Goal: Transaction & Acquisition: Book appointment/travel/reservation

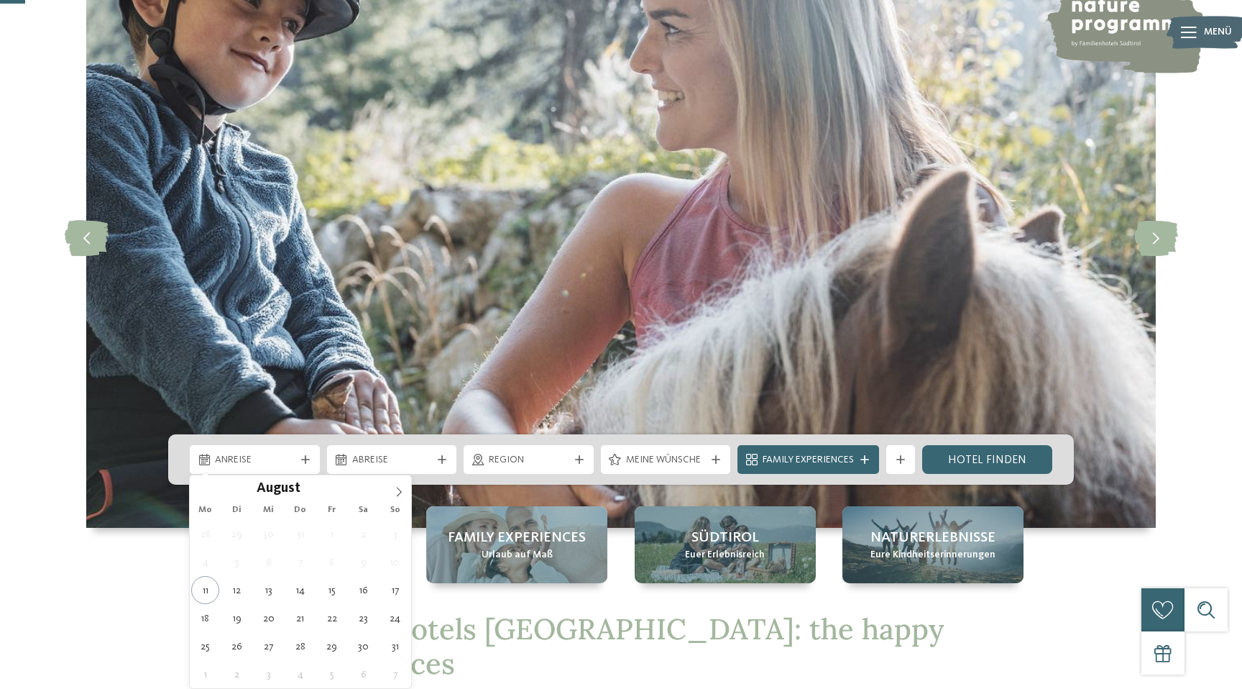
click at [306, 461] on icon at bounding box center [305, 459] width 9 height 9
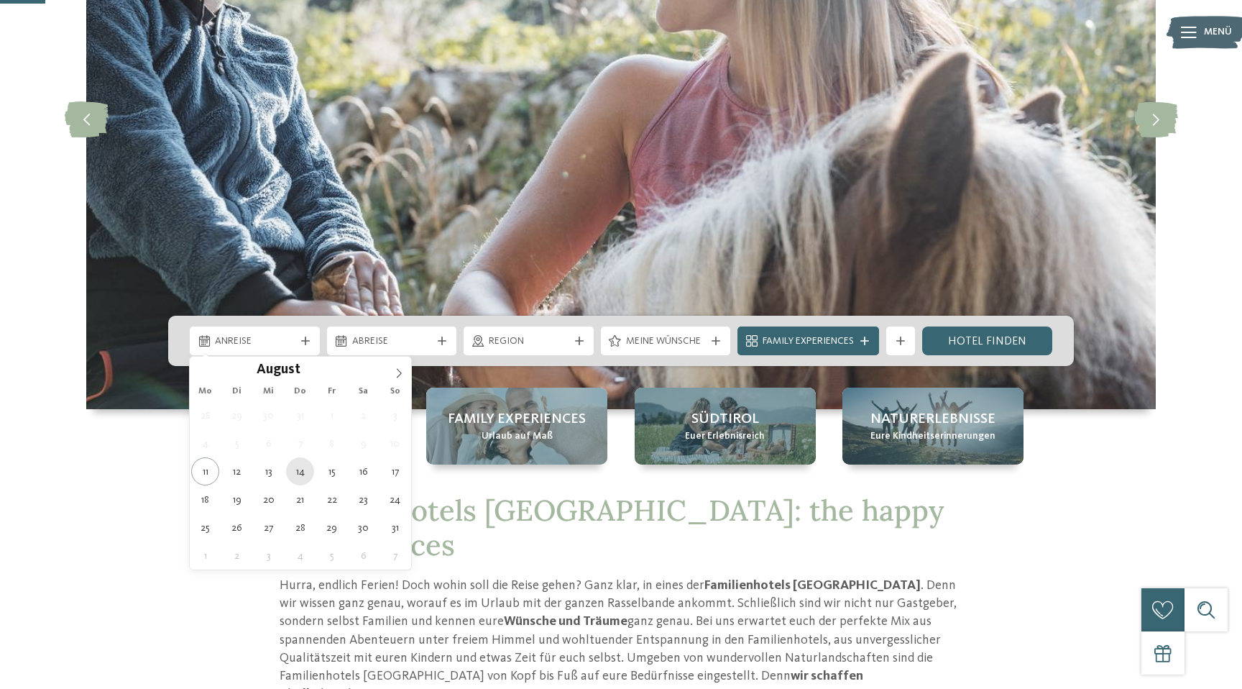
scroll to position [245, 0]
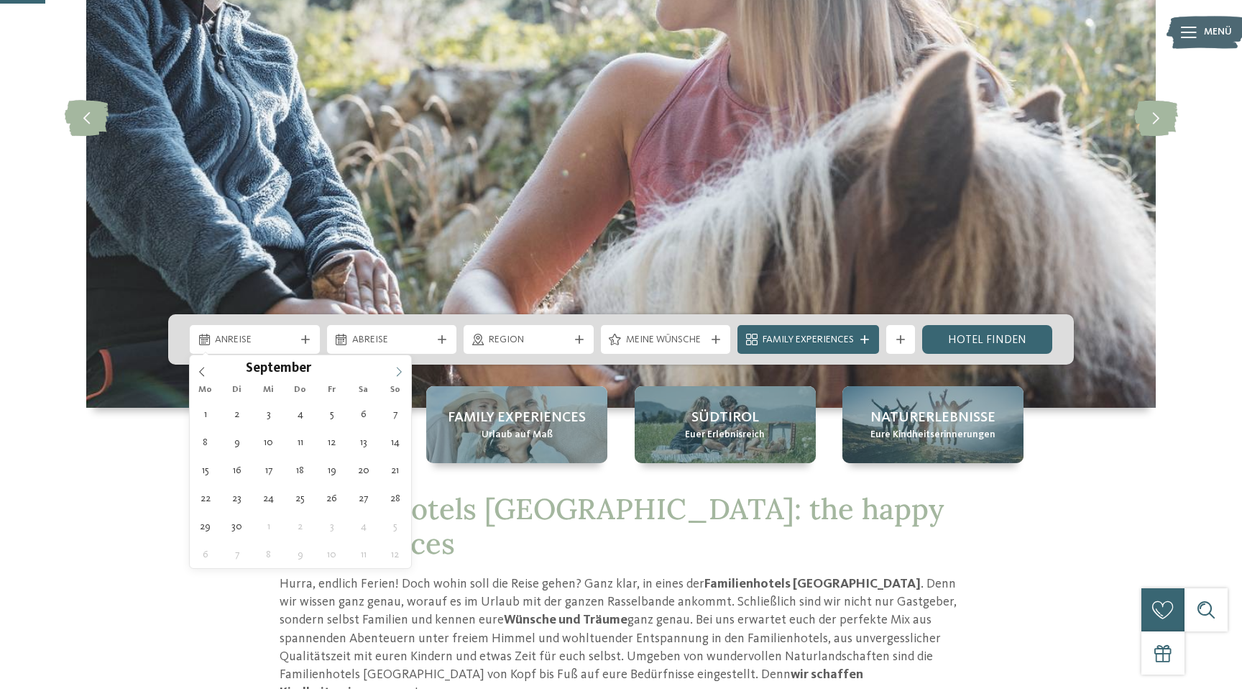
click at [394, 368] on icon at bounding box center [399, 372] width 10 height 10
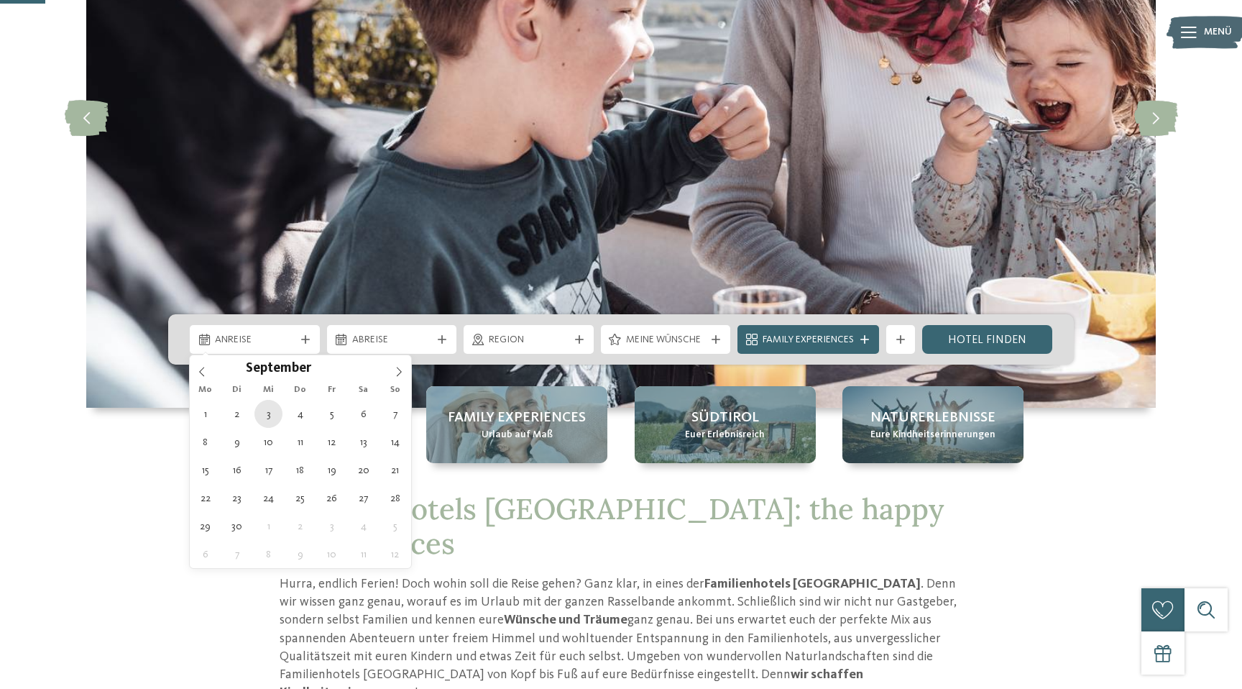
type div "03.09.2025"
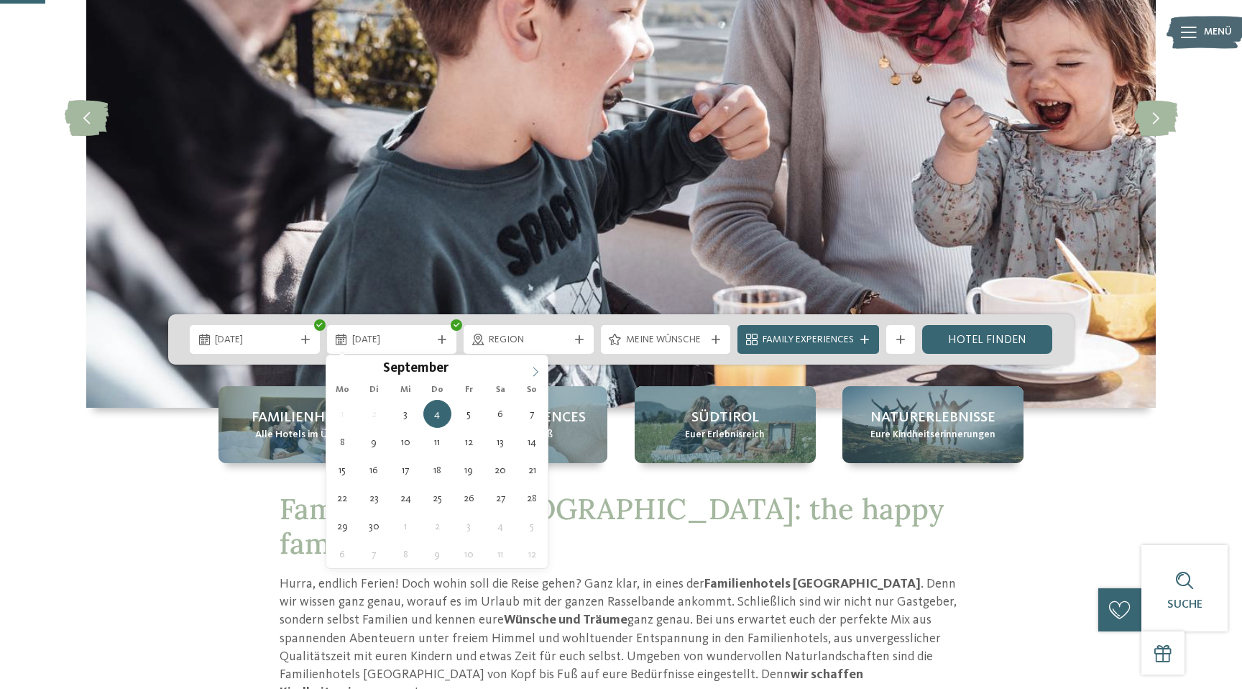
click at [533, 375] on icon at bounding box center [536, 372] width 10 height 10
click at [345, 368] on div "Oktober ****" at bounding box center [436, 367] width 221 height 24
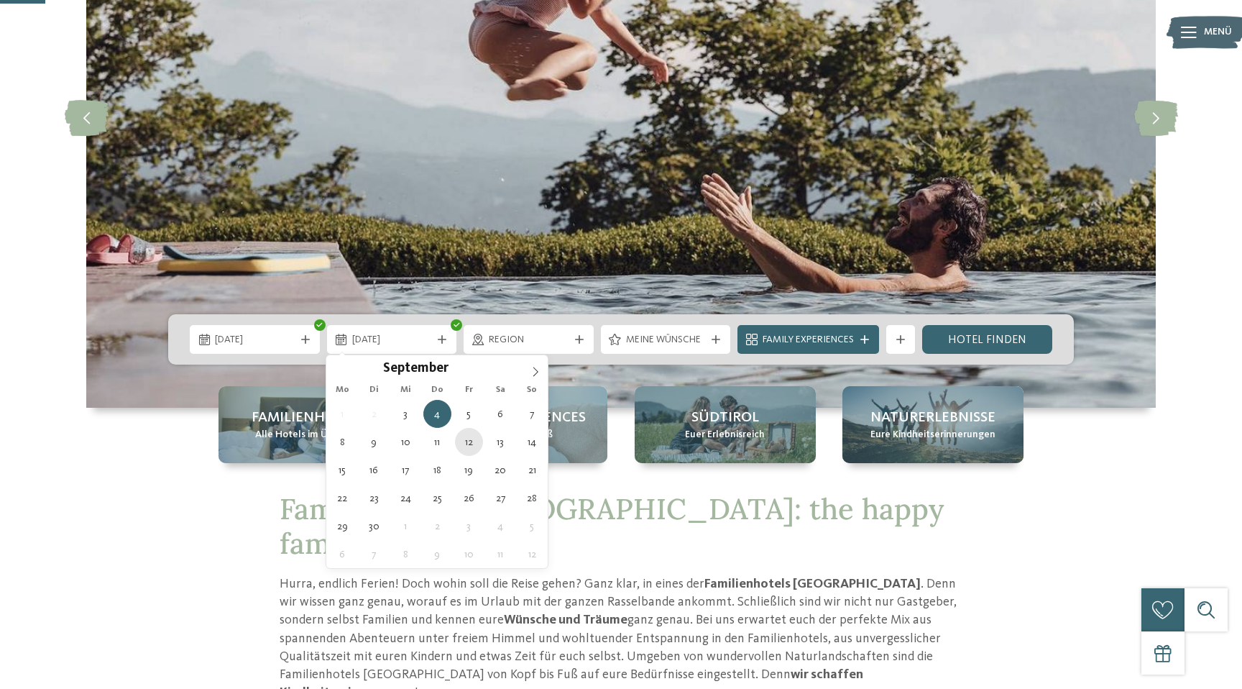
type div "12.09.2025"
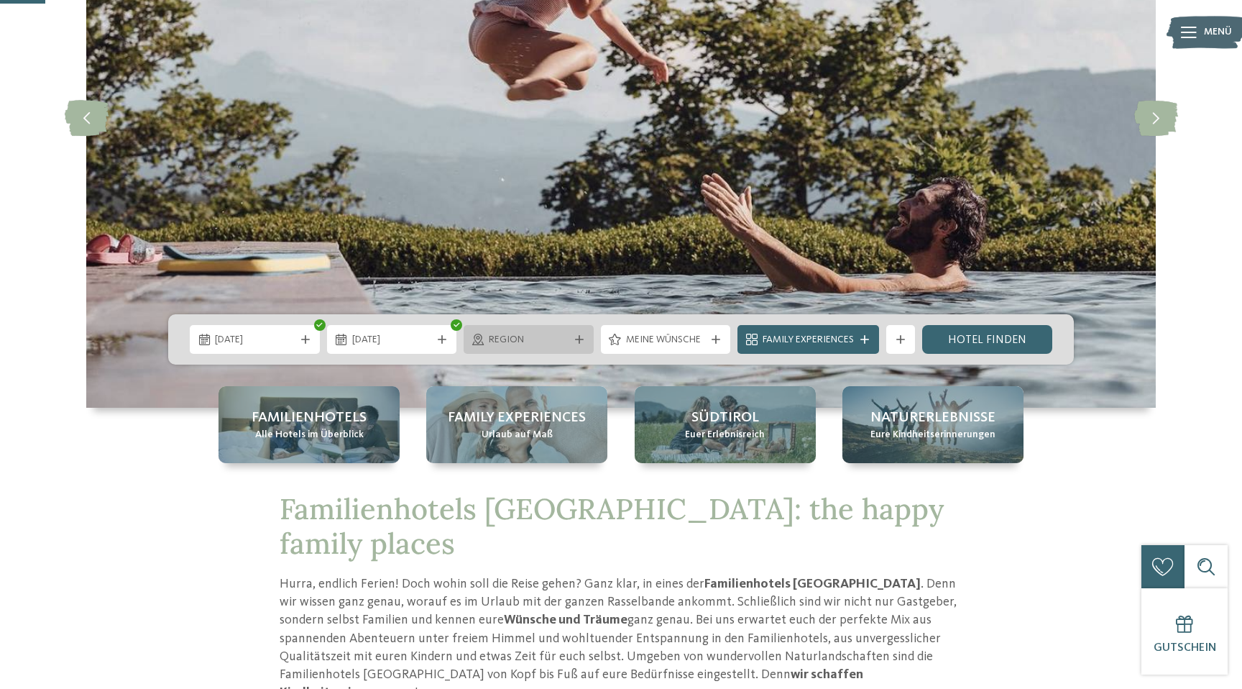
click at [569, 336] on div "Region" at bounding box center [528, 339] width 87 height 16
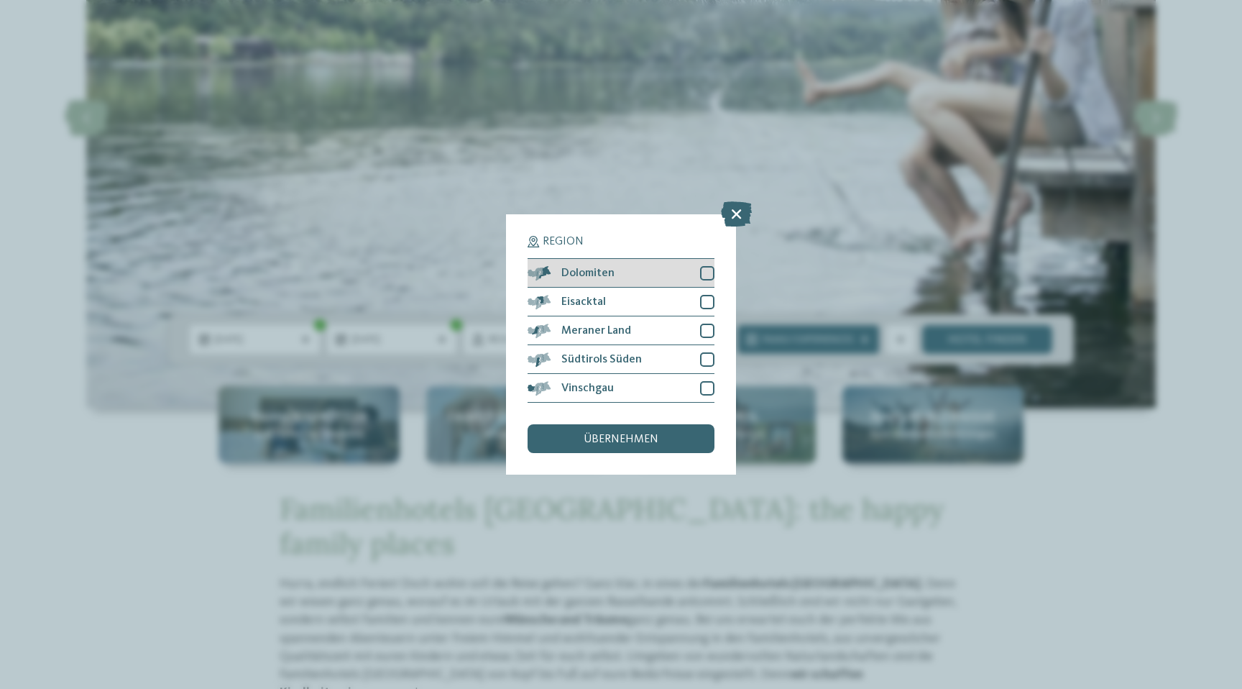
click at [653, 273] on div "Dolomiten" at bounding box center [621, 273] width 187 height 29
click at [654, 293] on div "Eisacktal" at bounding box center [621, 302] width 187 height 29
click at [645, 441] on span "übernehmen" at bounding box center [621, 439] width 75 height 12
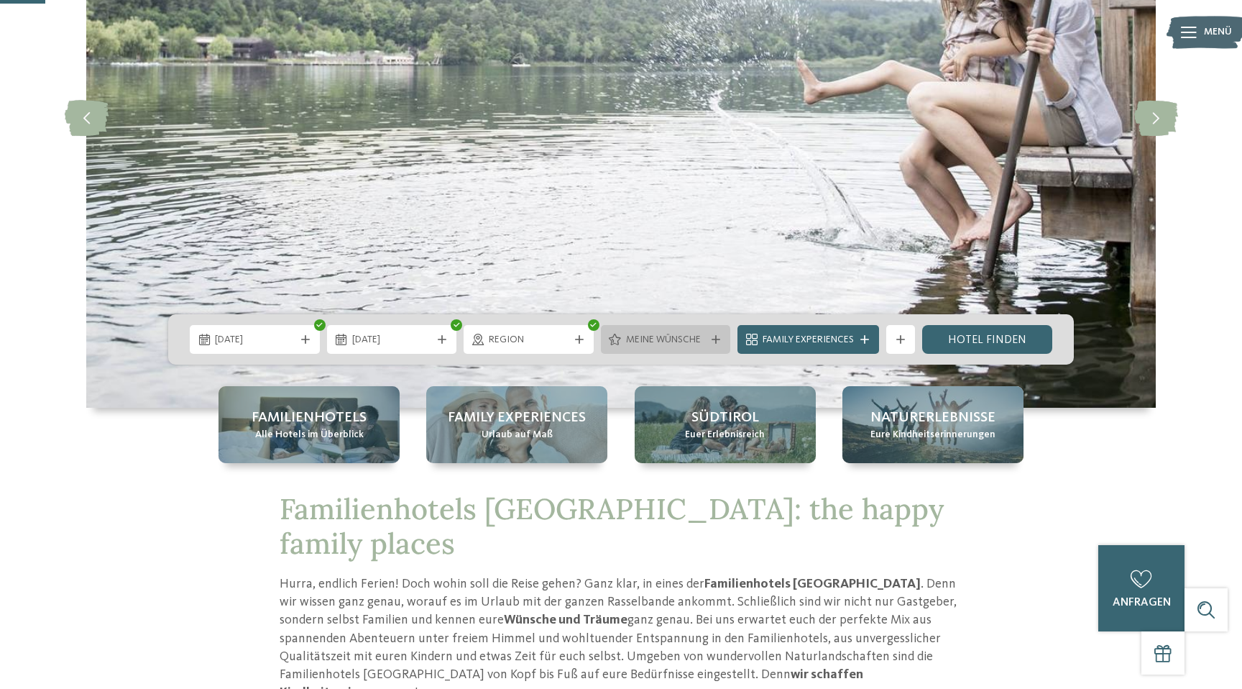
click at [669, 341] on span "Meine Wünsche" at bounding box center [666, 340] width 80 height 14
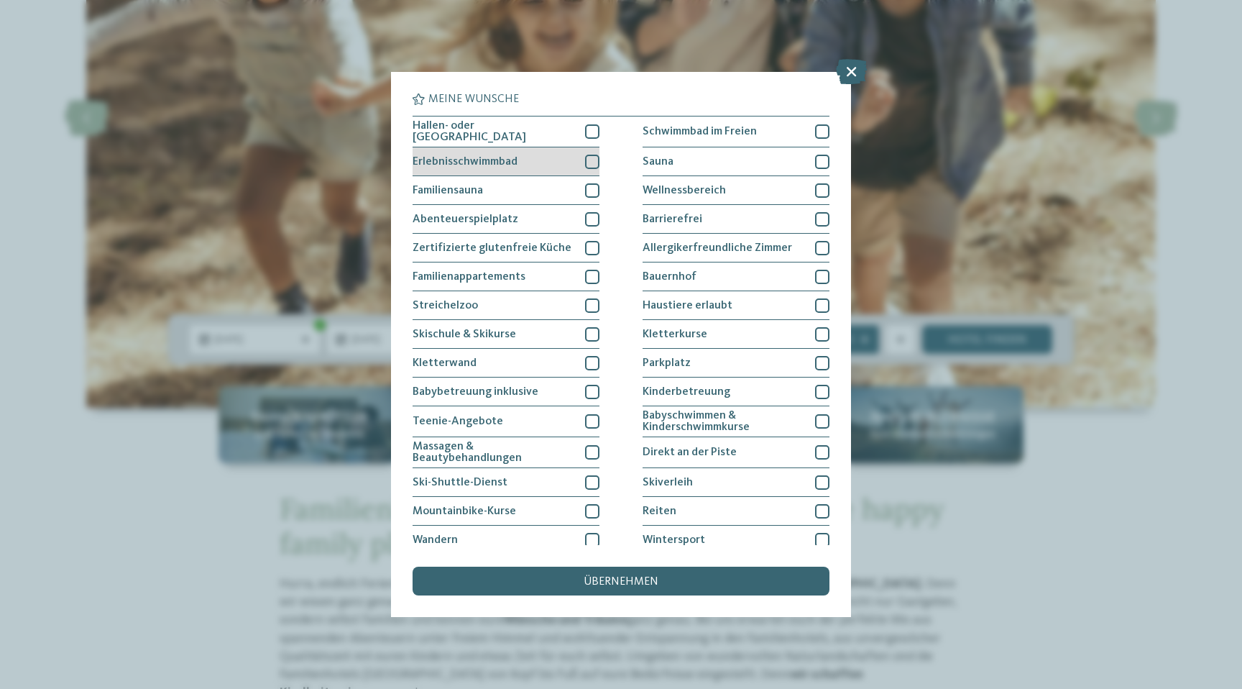
click at [544, 159] on div "Erlebnisschwimmbad" at bounding box center [506, 161] width 187 height 29
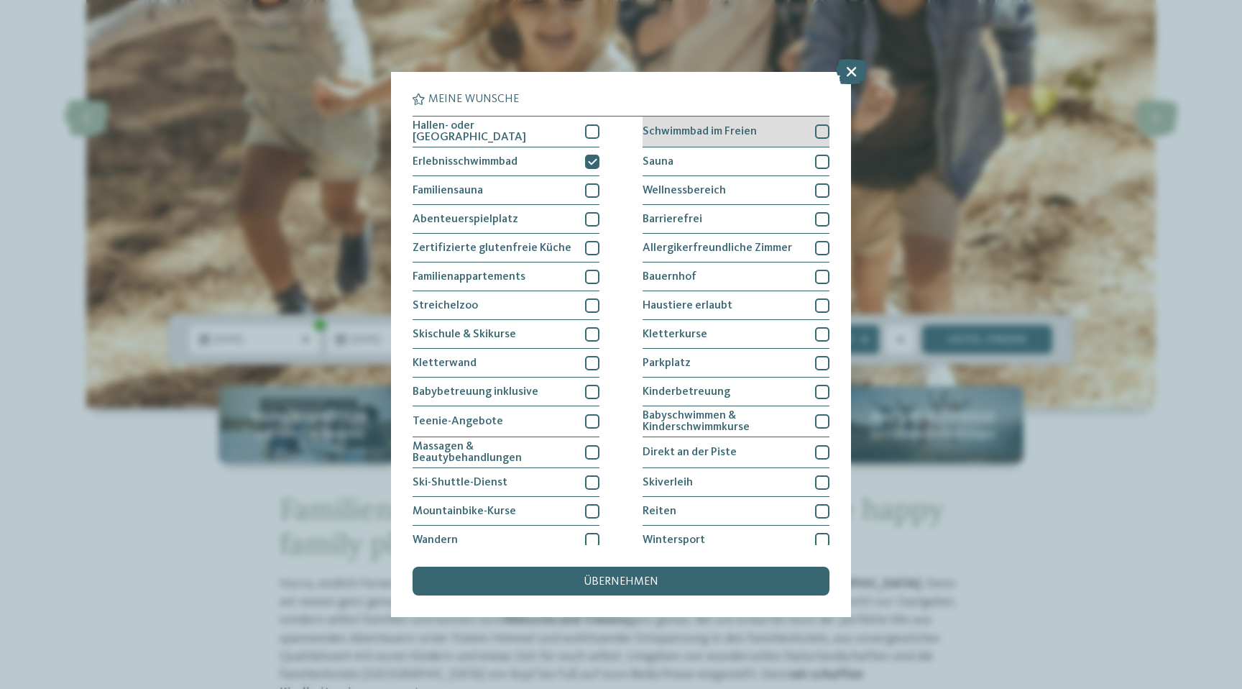
click at [674, 127] on span "Schwimmbad im Freien" at bounding box center [700, 132] width 114 height 12
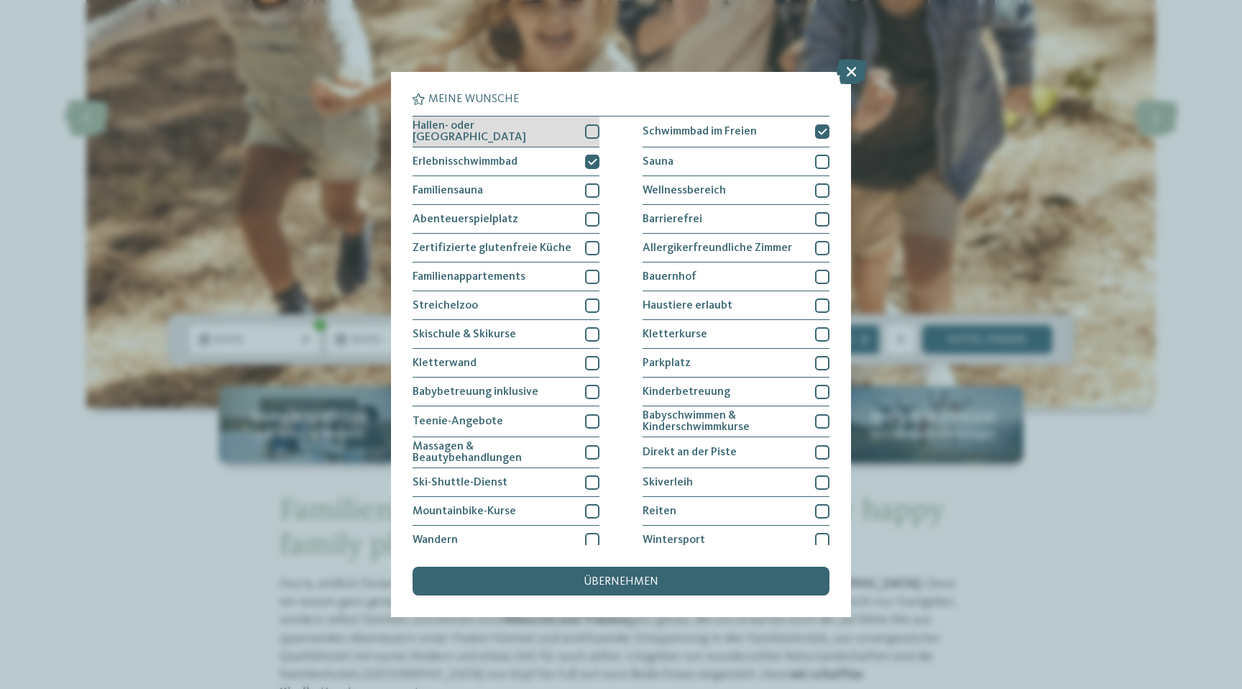
click at [563, 132] on div "Hallen- oder Schleusenbad" at bounding box center [506, 131] width 187 height 31
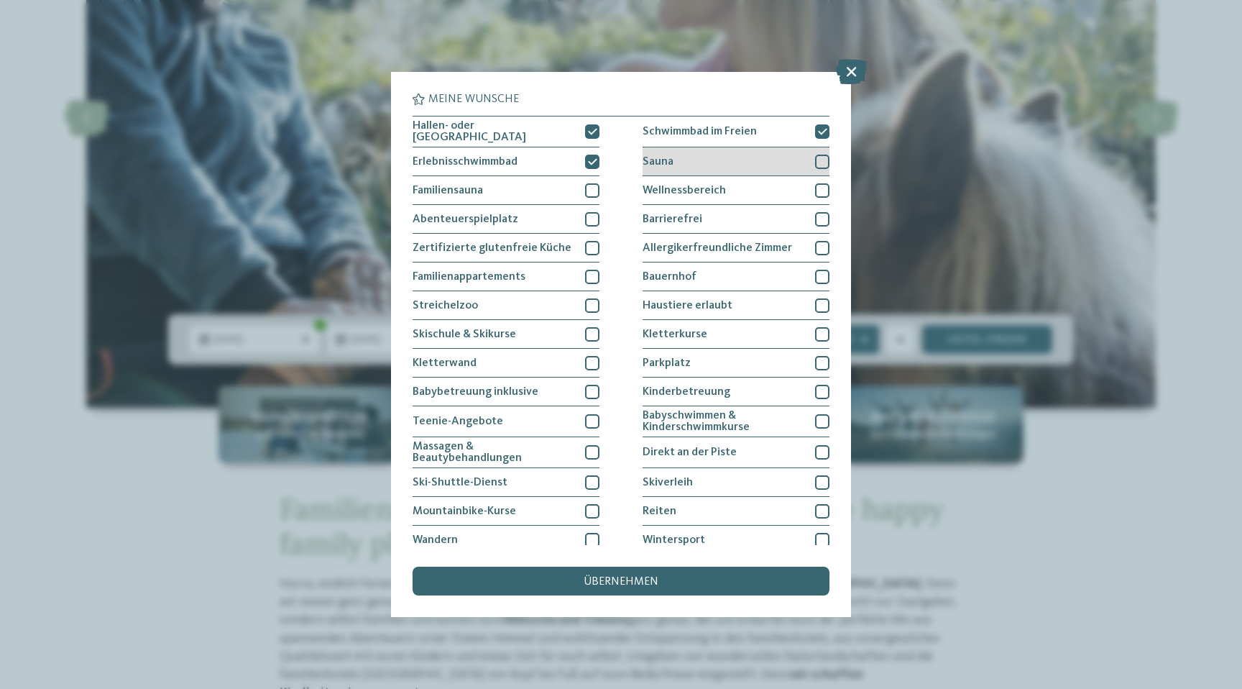
click at [668, 164] on span "Sauna" at bounding box center [658, 162] width 31 height 12
click at [661, 188] on span "Wellnessbereich" at bounding box center [684, 191] width 83 height 12
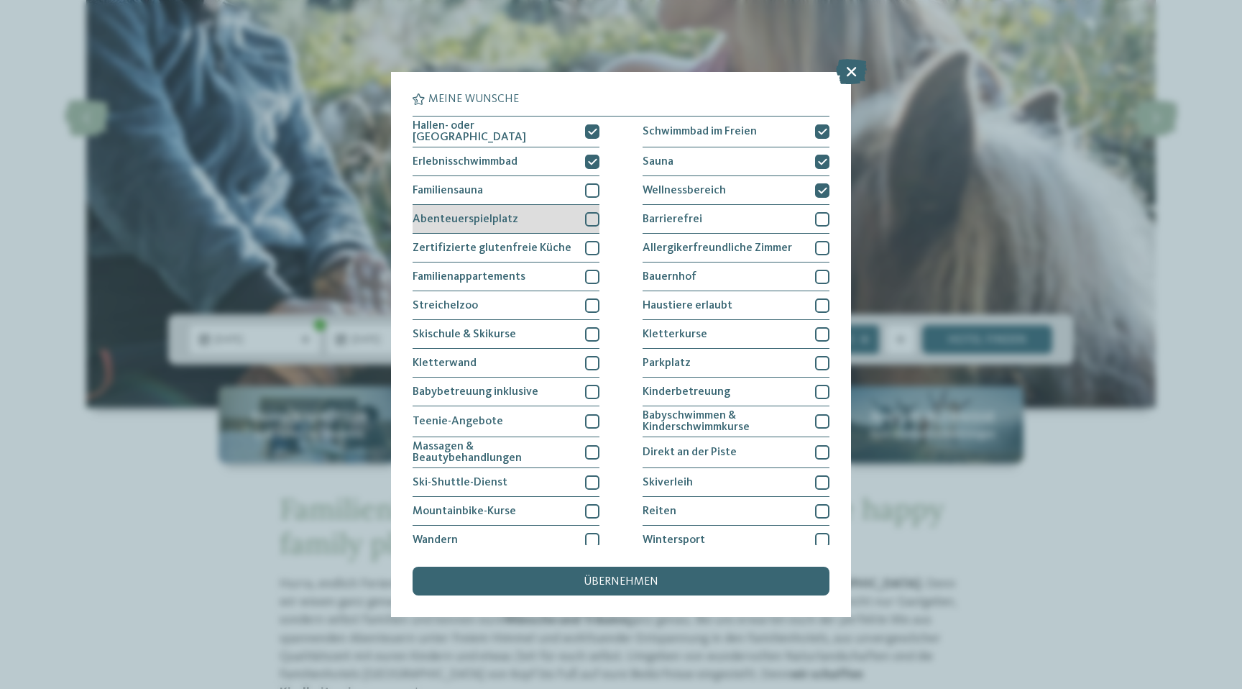
click at [540, 219] on div "Abenteuerspielplatz" at bounding box center [506, 219] width 187 height 29
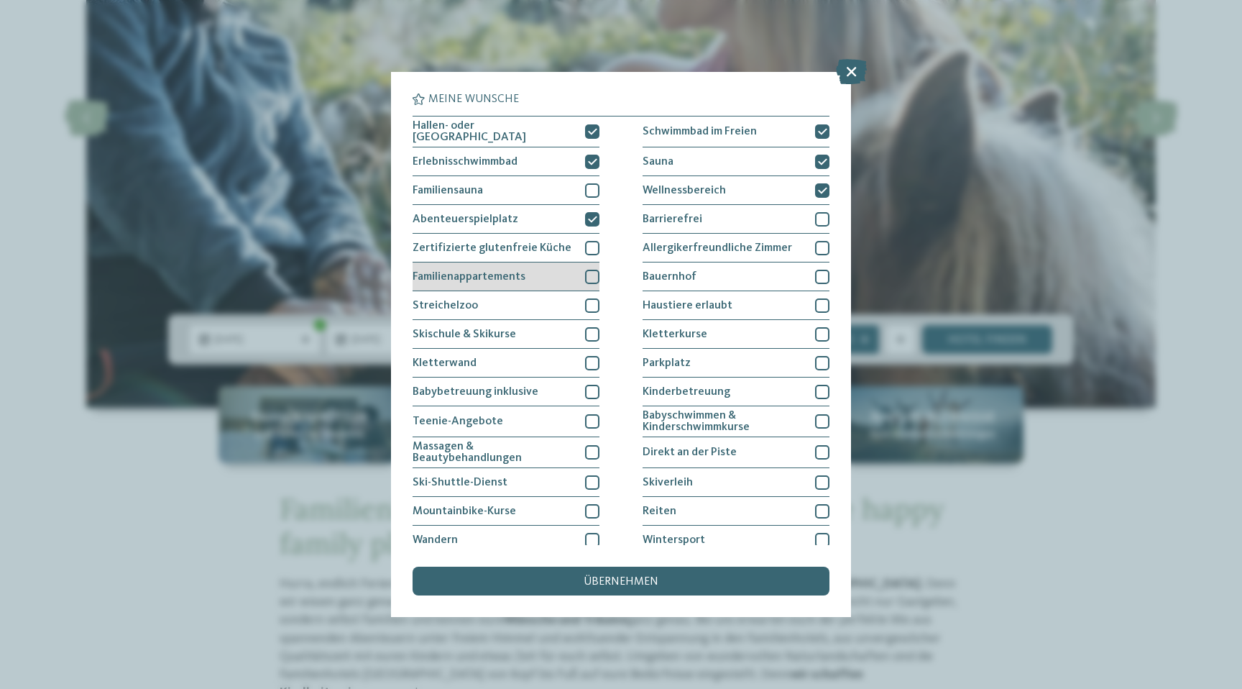
click at [538, 273] on div "Familienappartements" at bounding box center [506, 276] width 187 height 29
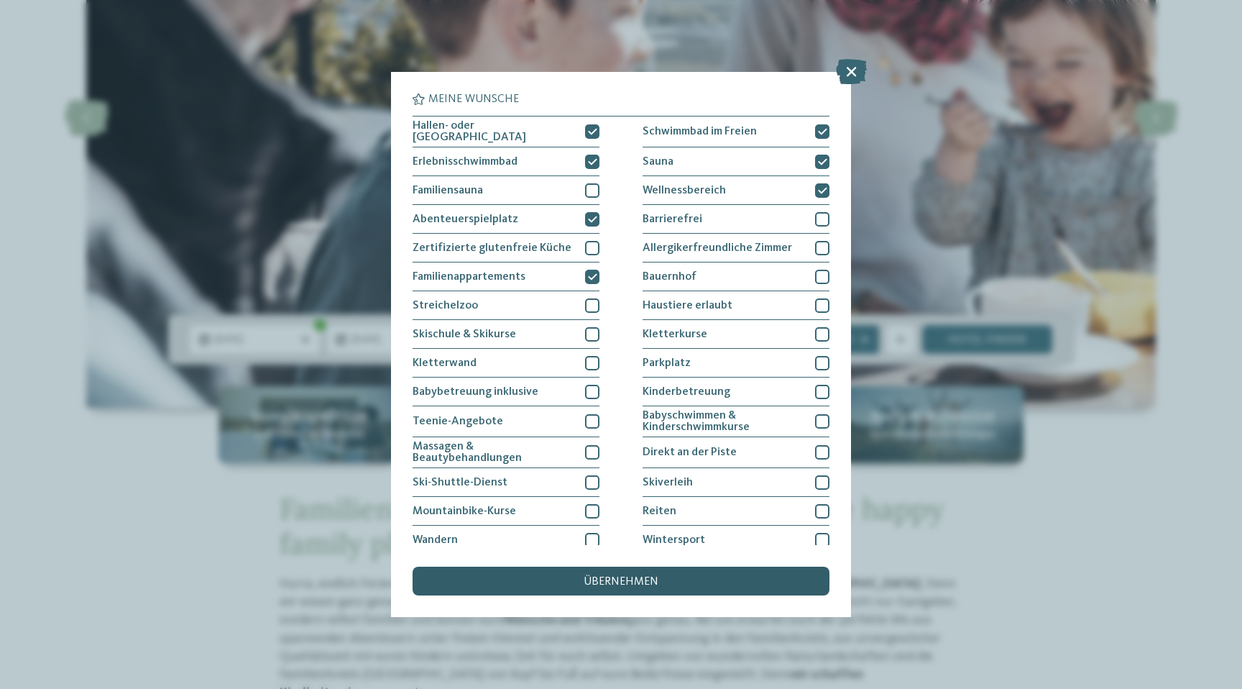
click at [629, 576] on span "übernehmen" at bounding box center [621, 582] width 75 height 12
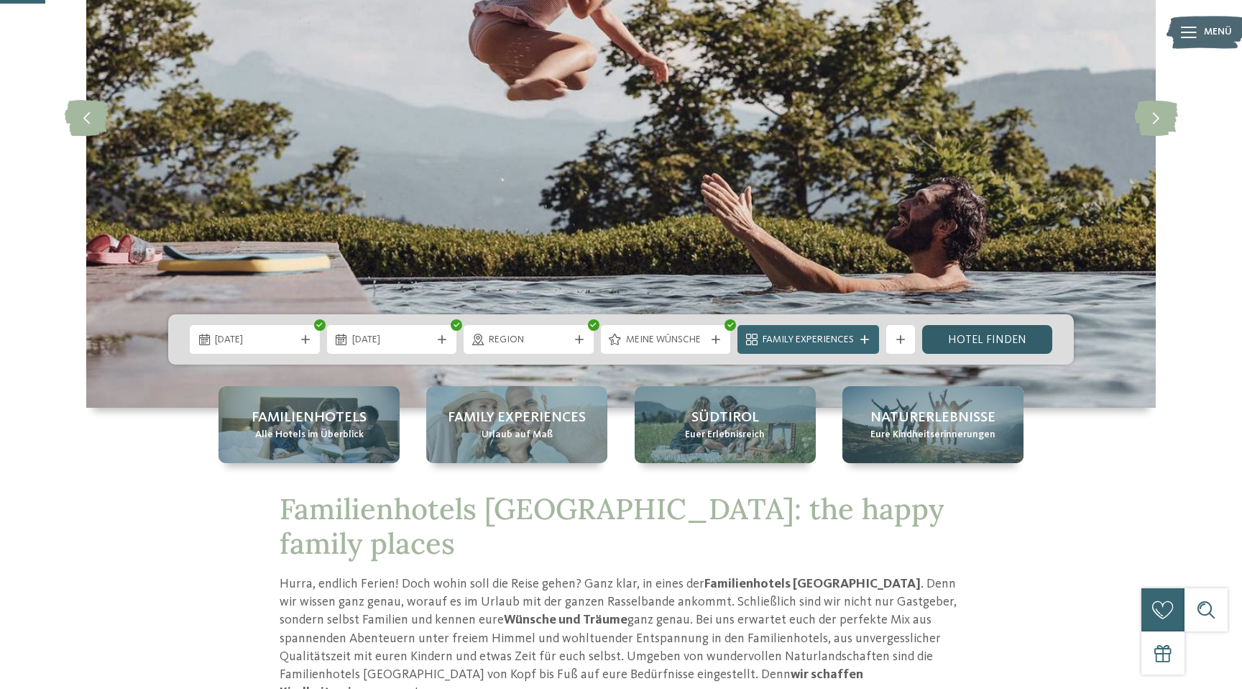
click at [973, 339] on link "Hotel finden" at bounding box center [987, 339] width 130 height 29
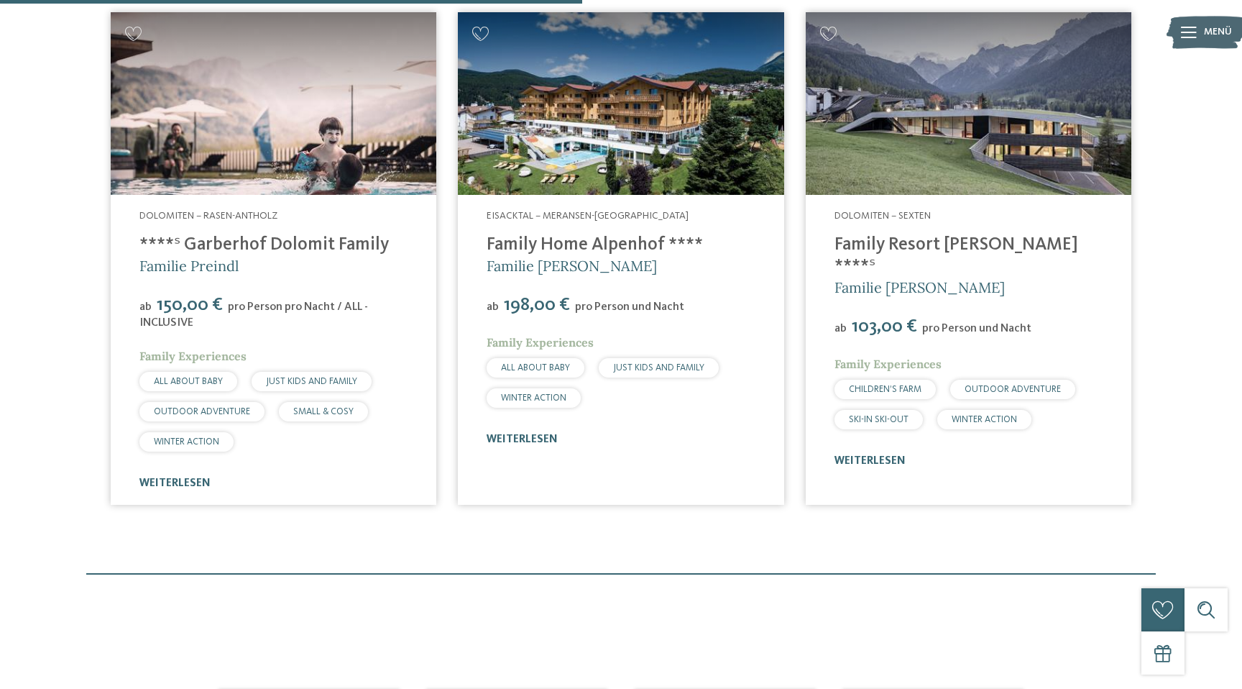
scroll to position [556, 0]
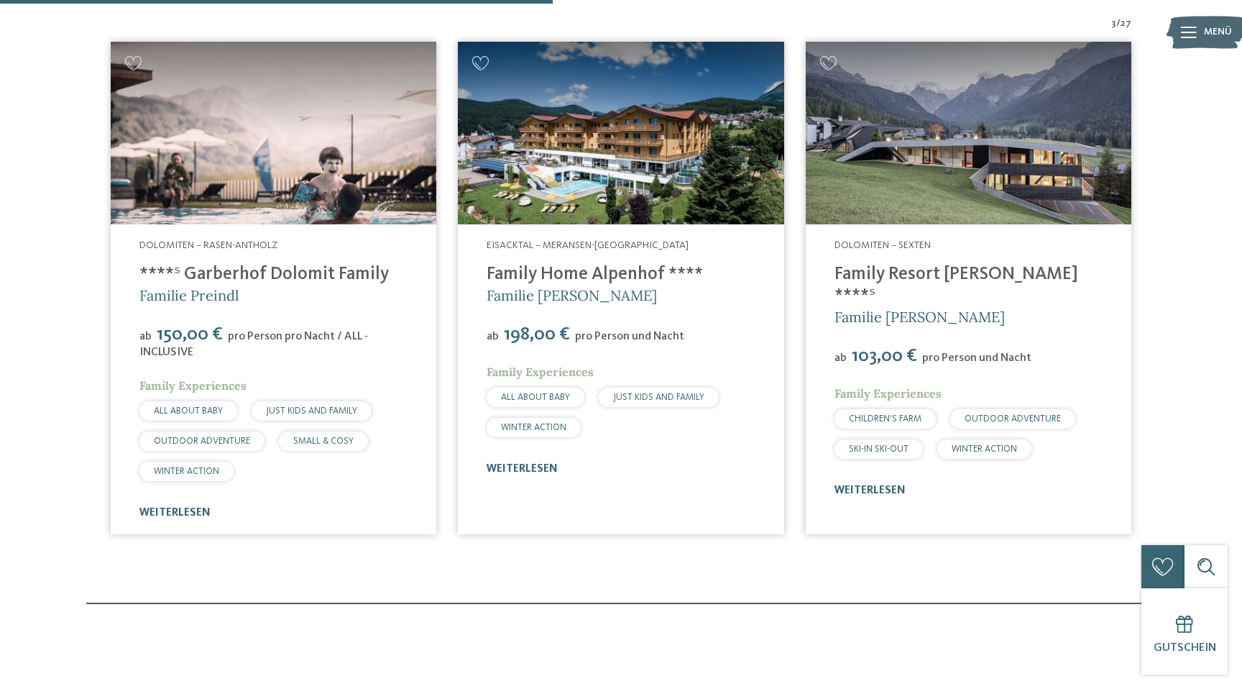
click at [211, 273] on link "****ˢ Garberhof Dolomit Family" at bounding box center [263, 274] width 249 height 18
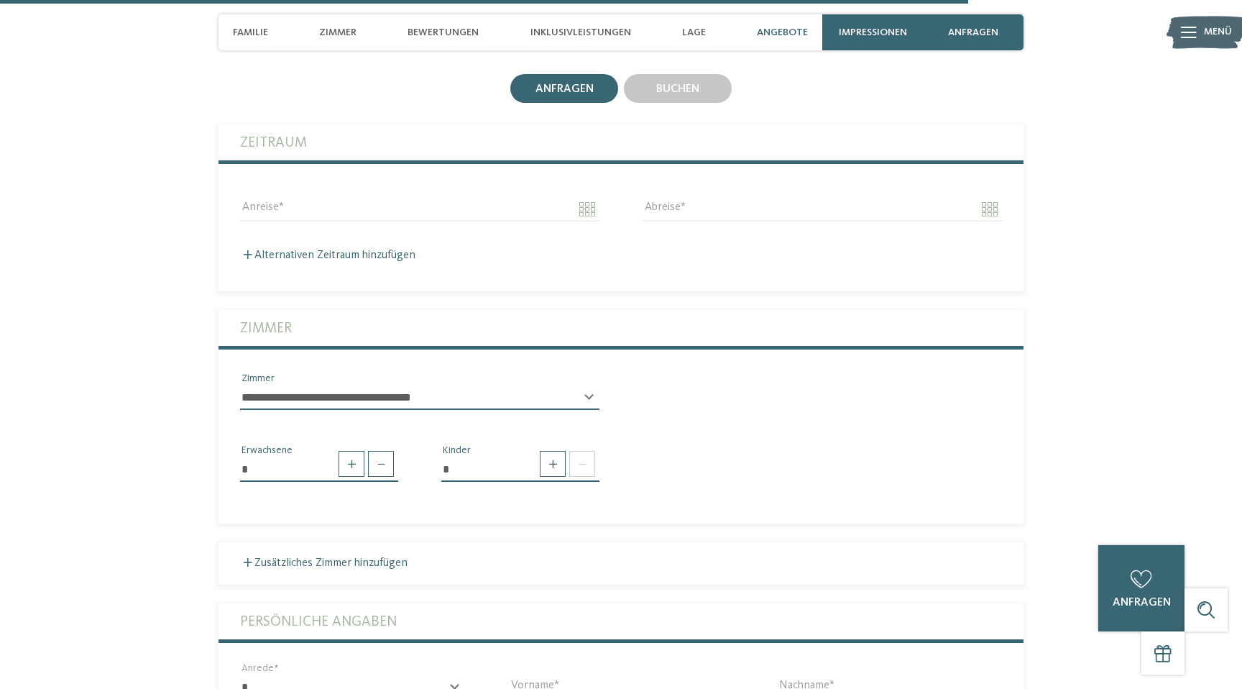
scroll to position [4629, 0]
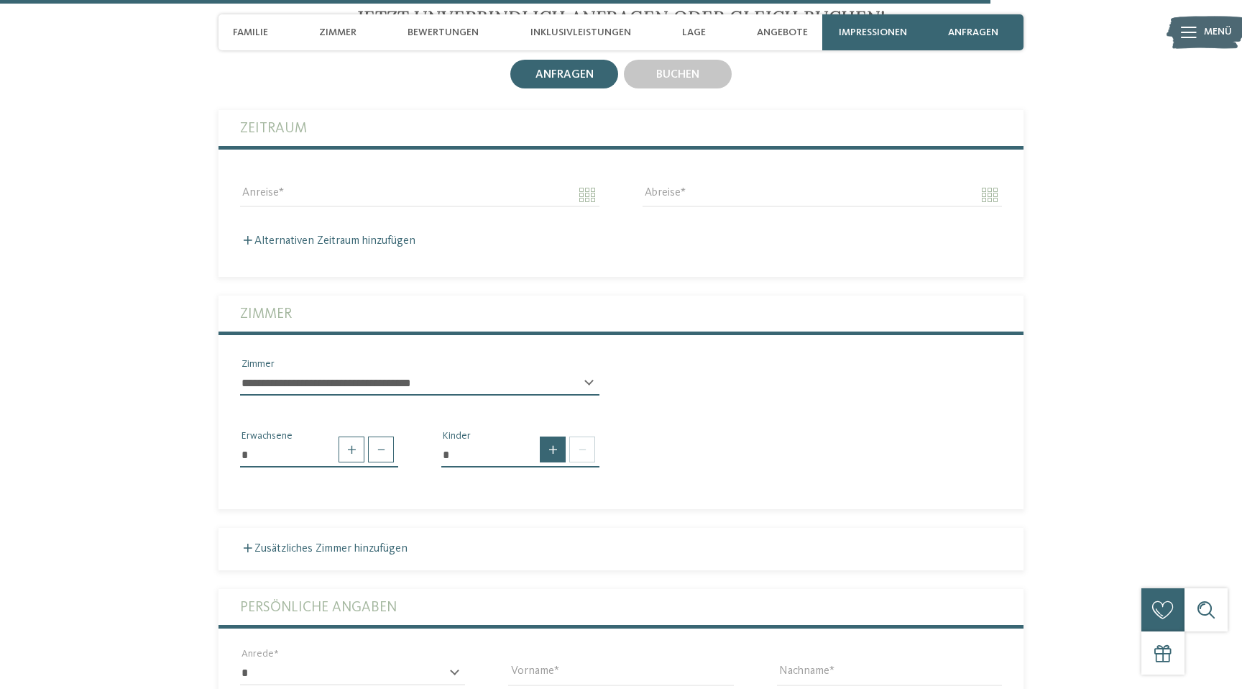
click at [554, 438] on span at bounding box center [553, 449] width 26 height 26
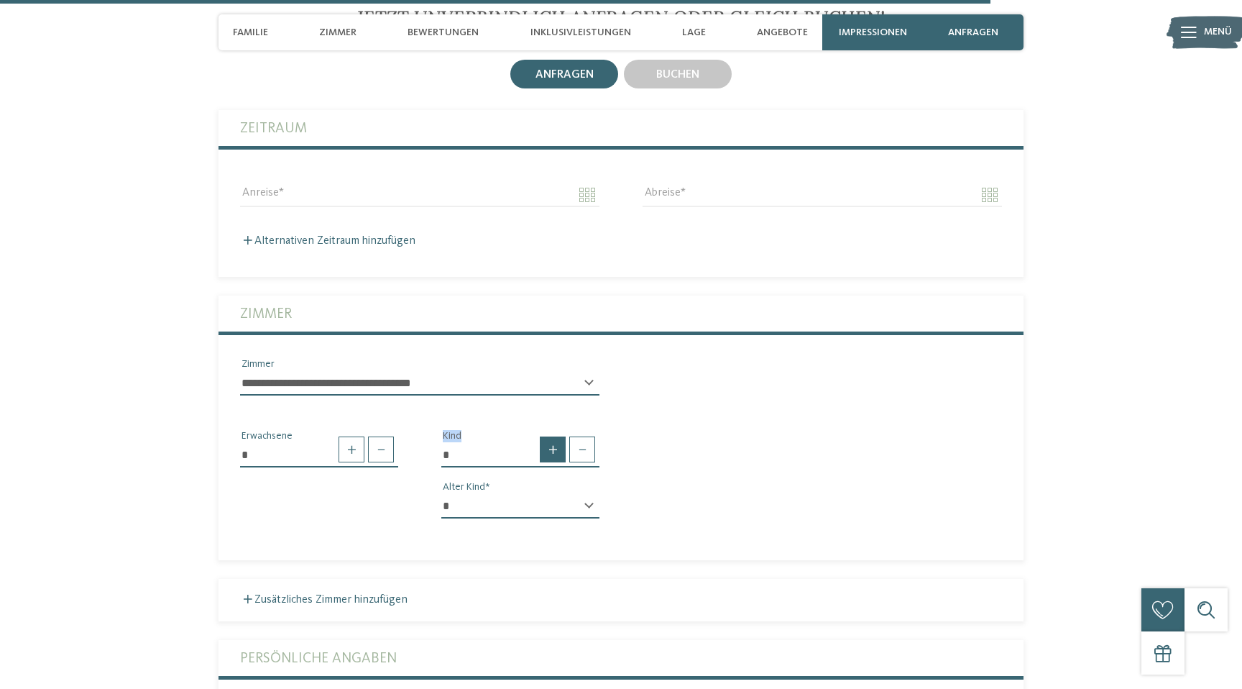
click at [554, 438] on span at bounding box center [553, 449] width 26 height 26
type input "*"
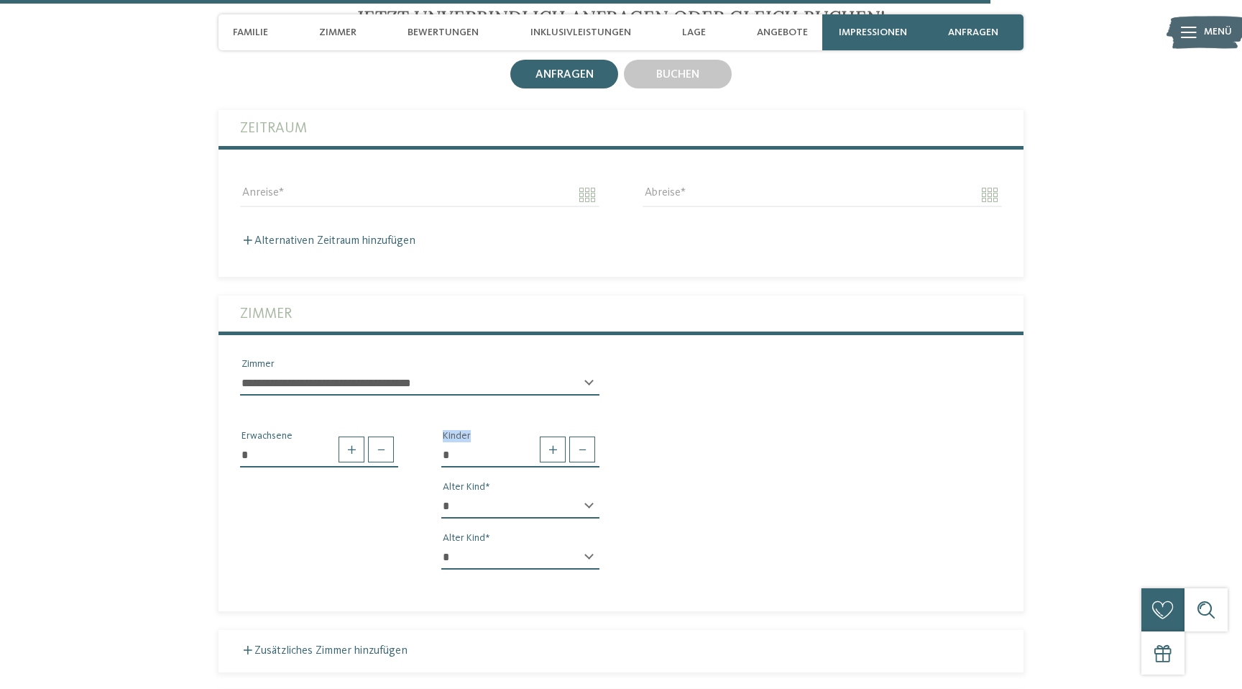
click at [507, 494] on select "* * * * * * * * * * * ** ** ** ** ** ** ** **" at bounding box center [520, 506] width 158 height 24
select select "*"
click at [492, 545] on select "* * * * * * * * * * * ** ** ** ** ** ** ** **" at bounding box center [520, 557] width 158 height 24
select select "*"
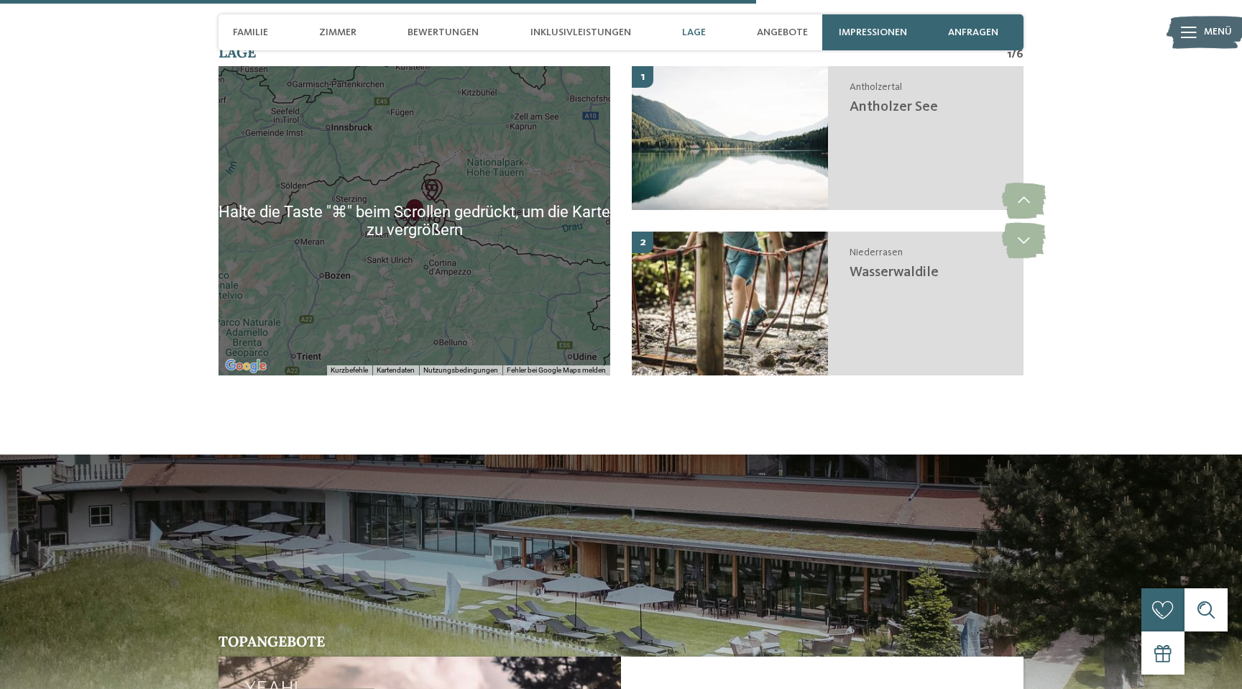
scroll to position [3595, 0]
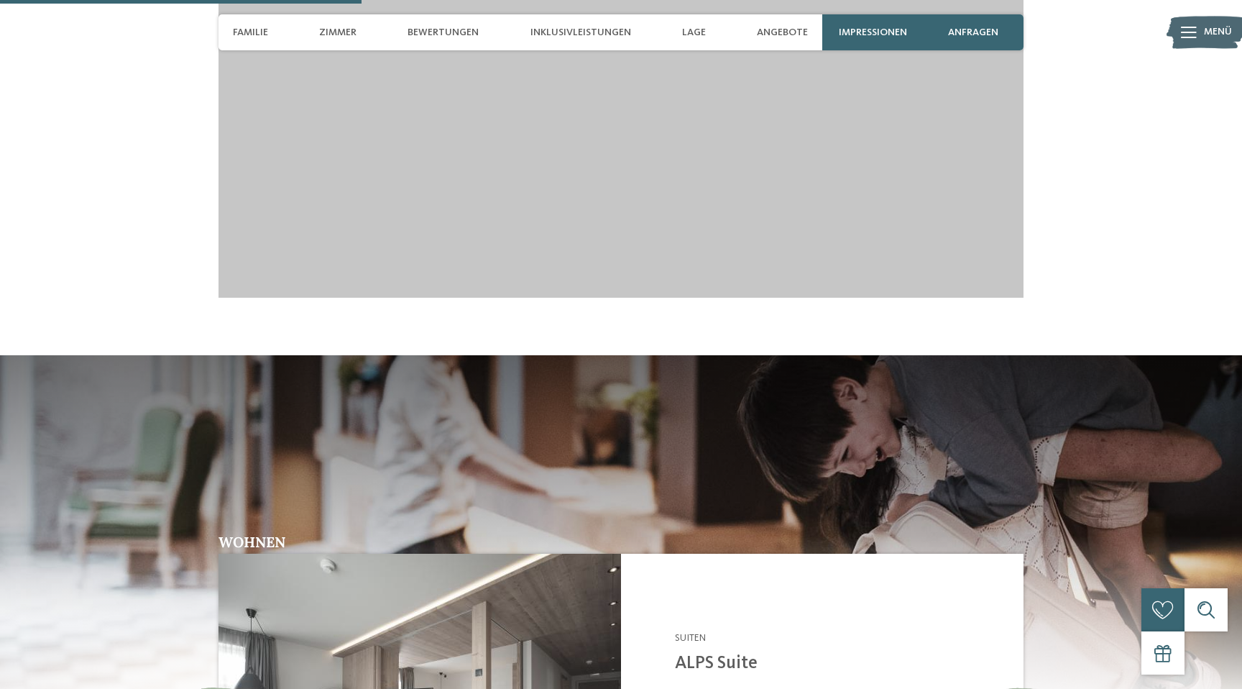
scroll to position [1720, 0]
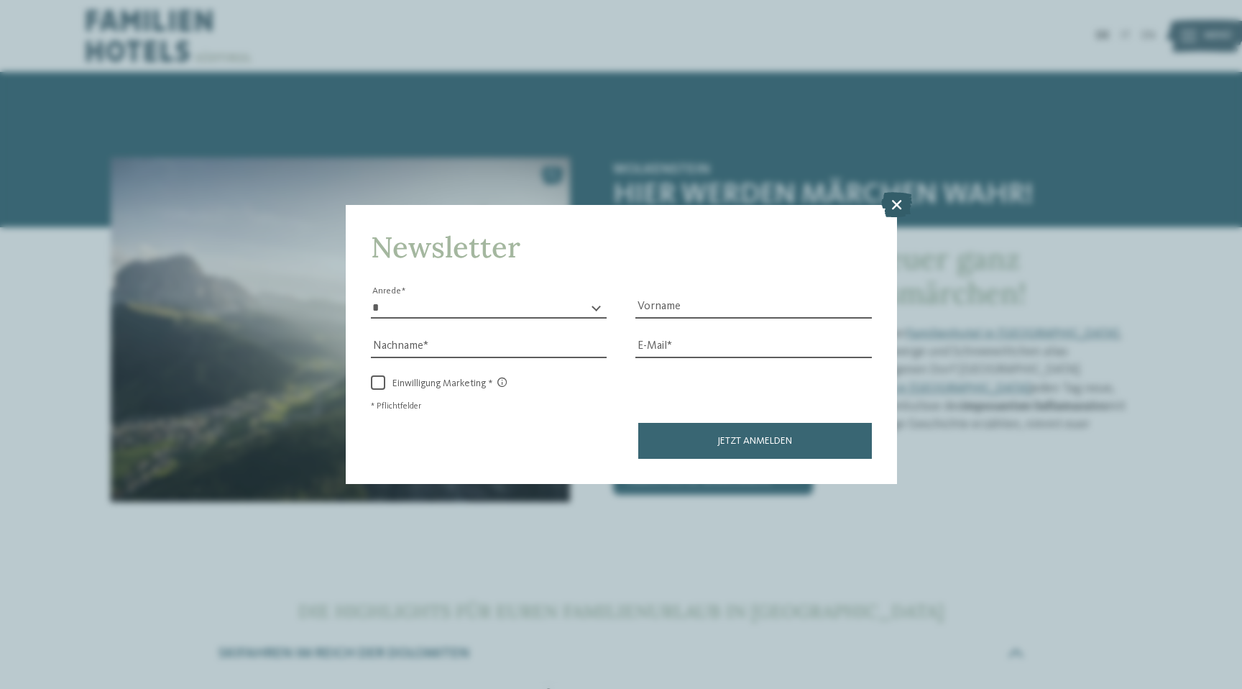
click at [898, 200] on icon at bounding box center [896, 203] width 31 height 25
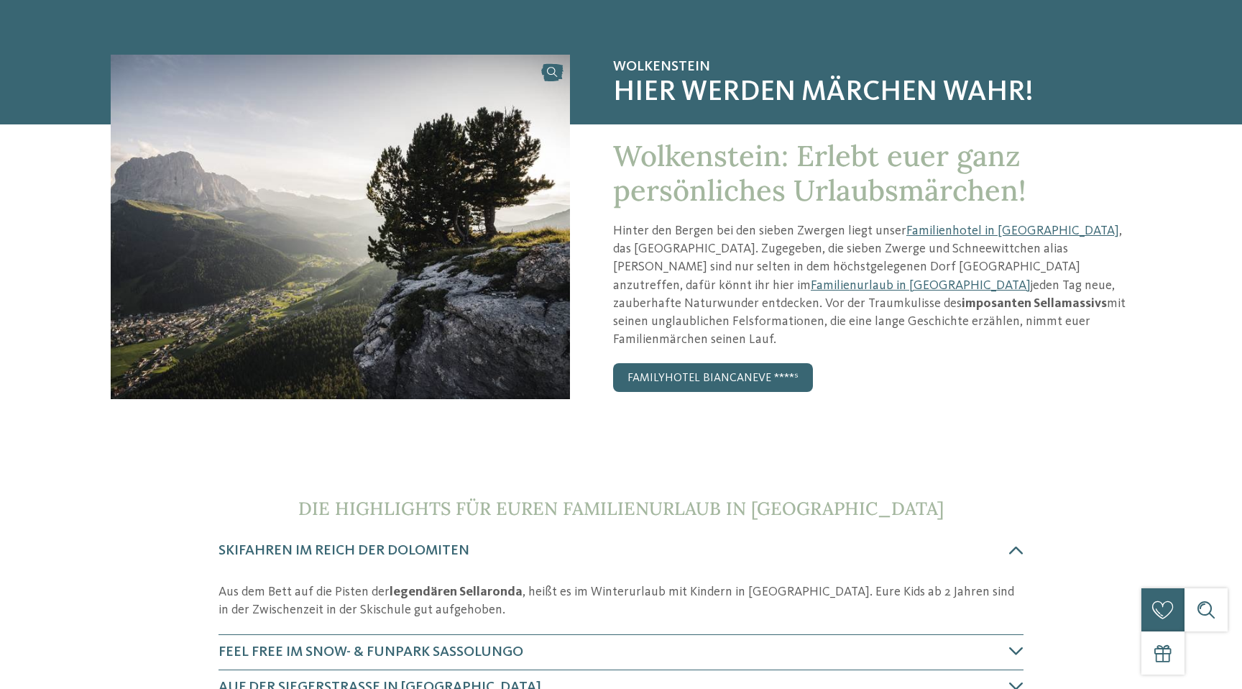
scroll to position [109, 0]
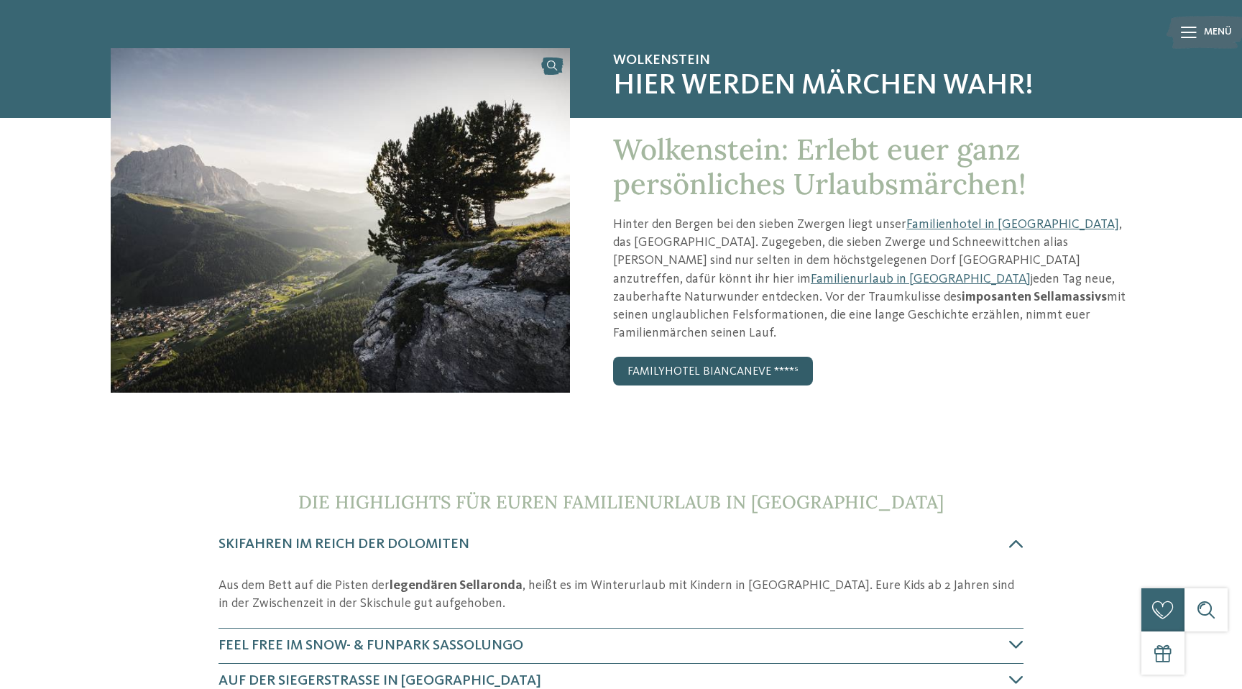
click at [727, 357] on link "Familyhotel Biancaneve ****ˢ" at bounding box center [713, 371] width 200 height 29
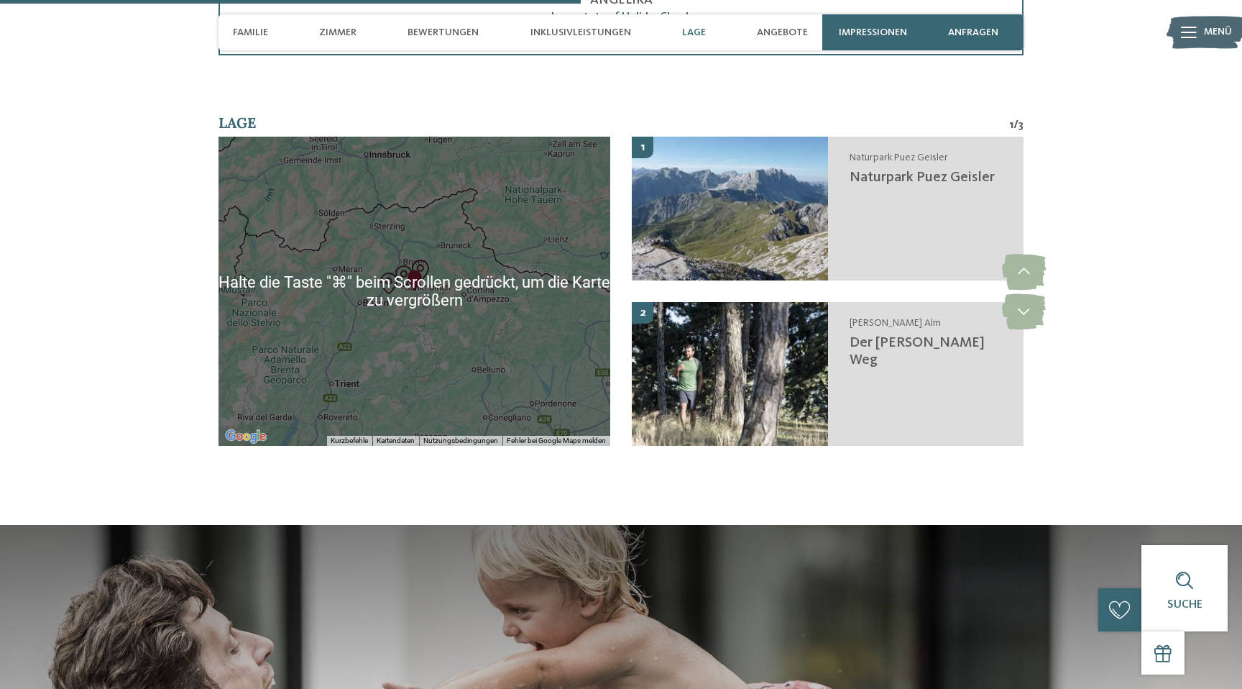
scroll to position [2056, 0]
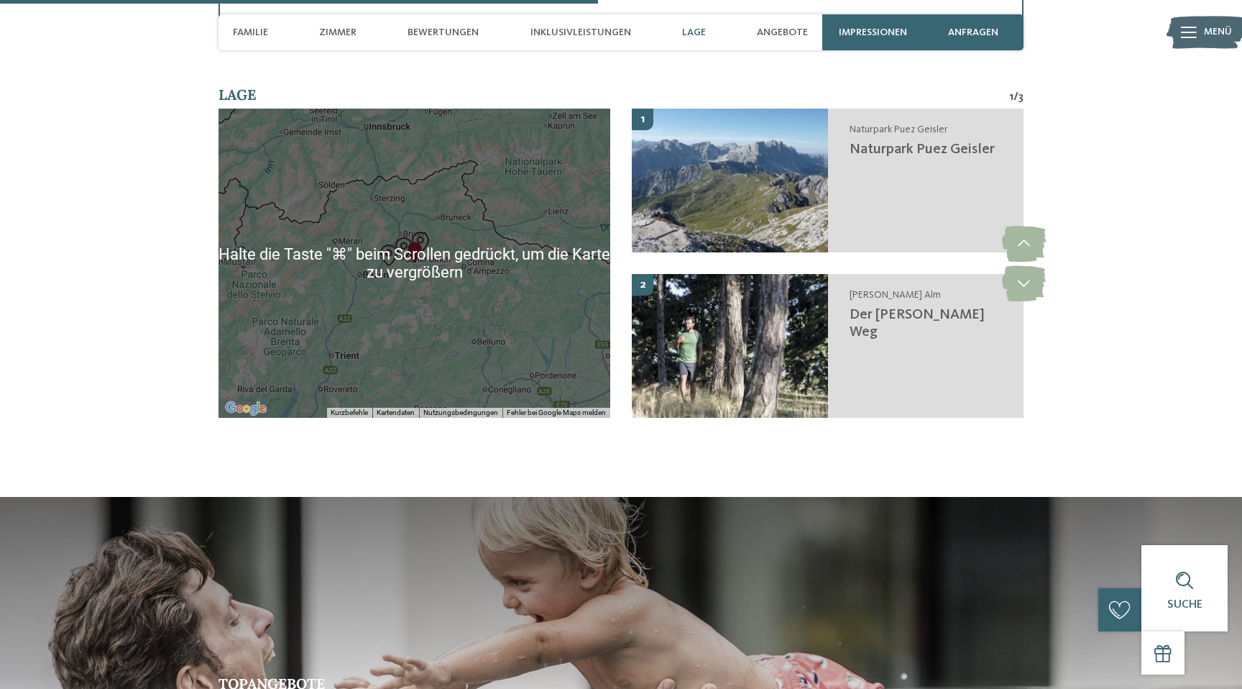
click at [185, 202] on section "Lage 1 / 3 ← Nach links → Nach rechts ↑ Nach oben ↓ Nach unten + Heranzoomen - …" at bounding box center [621, 262] width 978 height 354
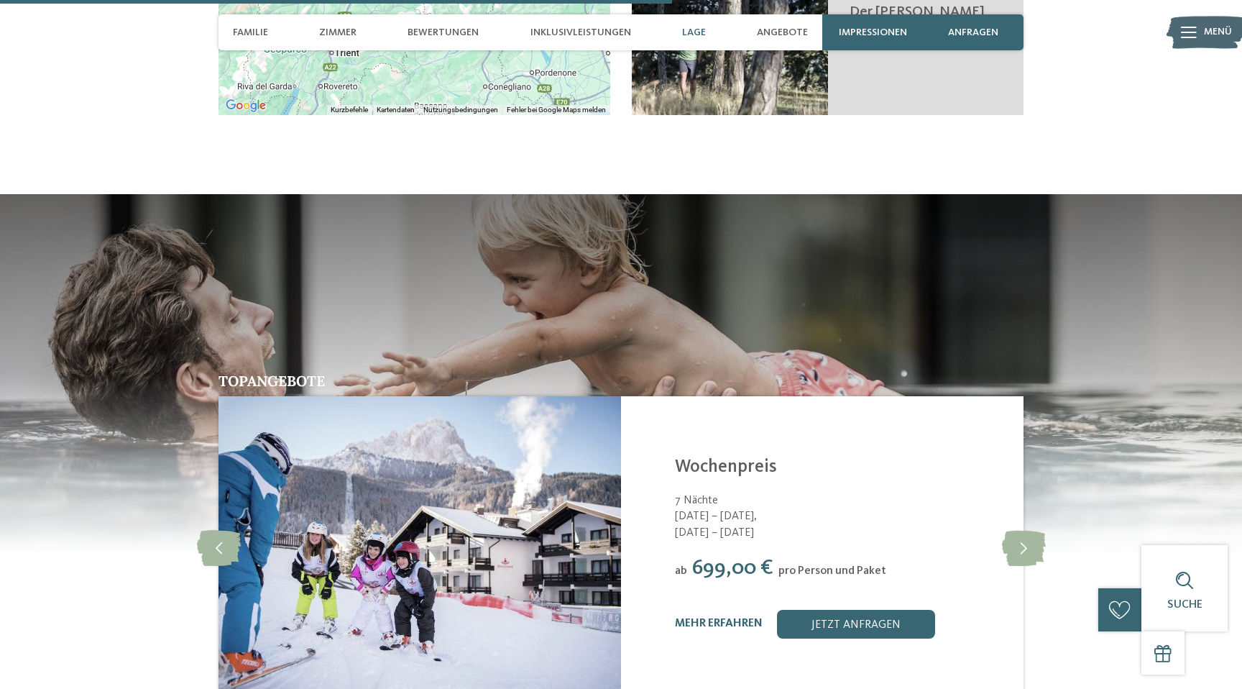
scroll to position [2369, 0]
